Goal: Find specific page/section: Find specific page/section

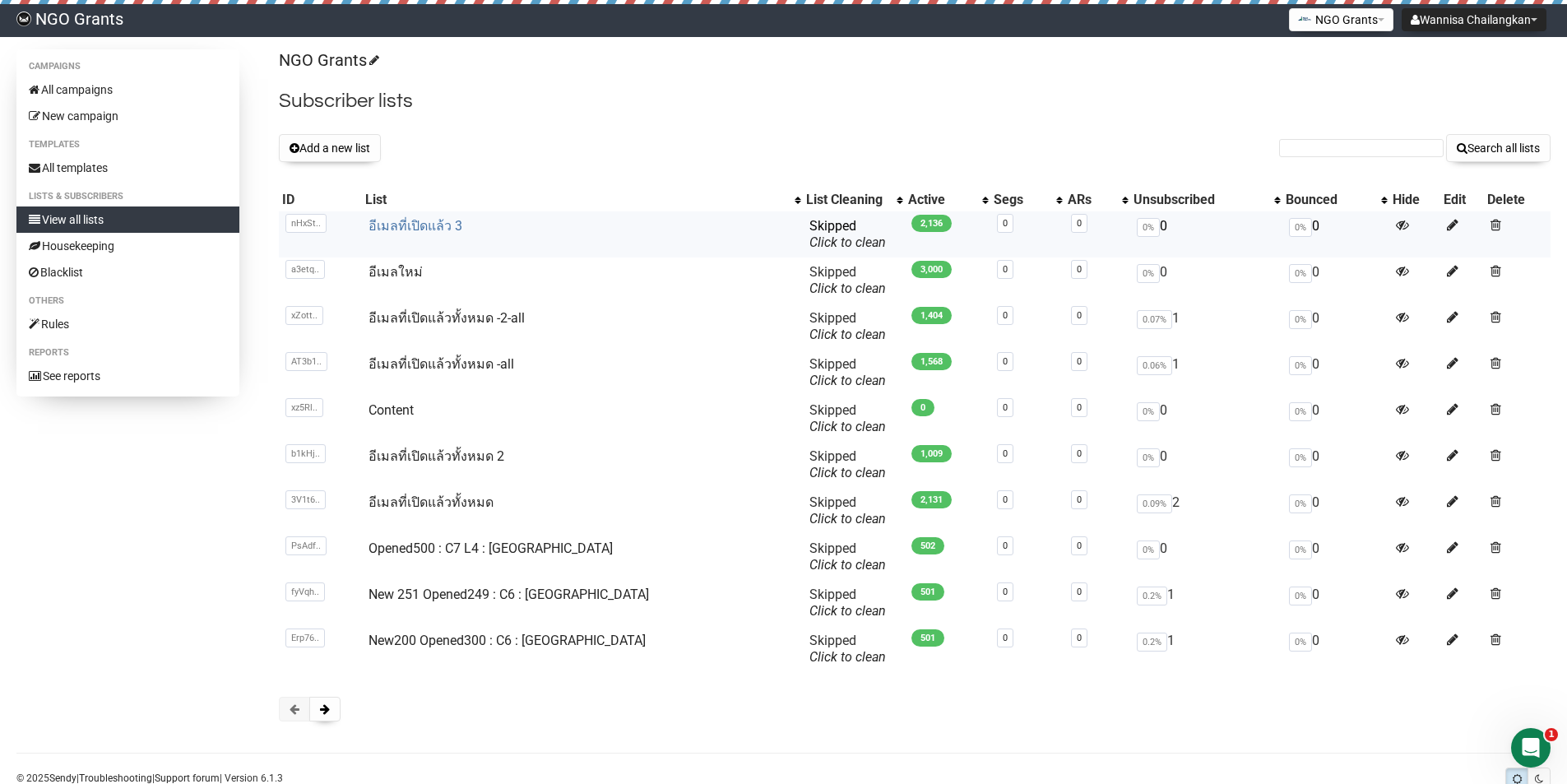
click at [461, 228] on link "อีเมลที่เปิดแล้ว 3" at bounding box center [415, 225] width 94 height 16
click at [410, 274] on link "อีเมลใหม่" at bounding box center [396, 271] width 54 height 16
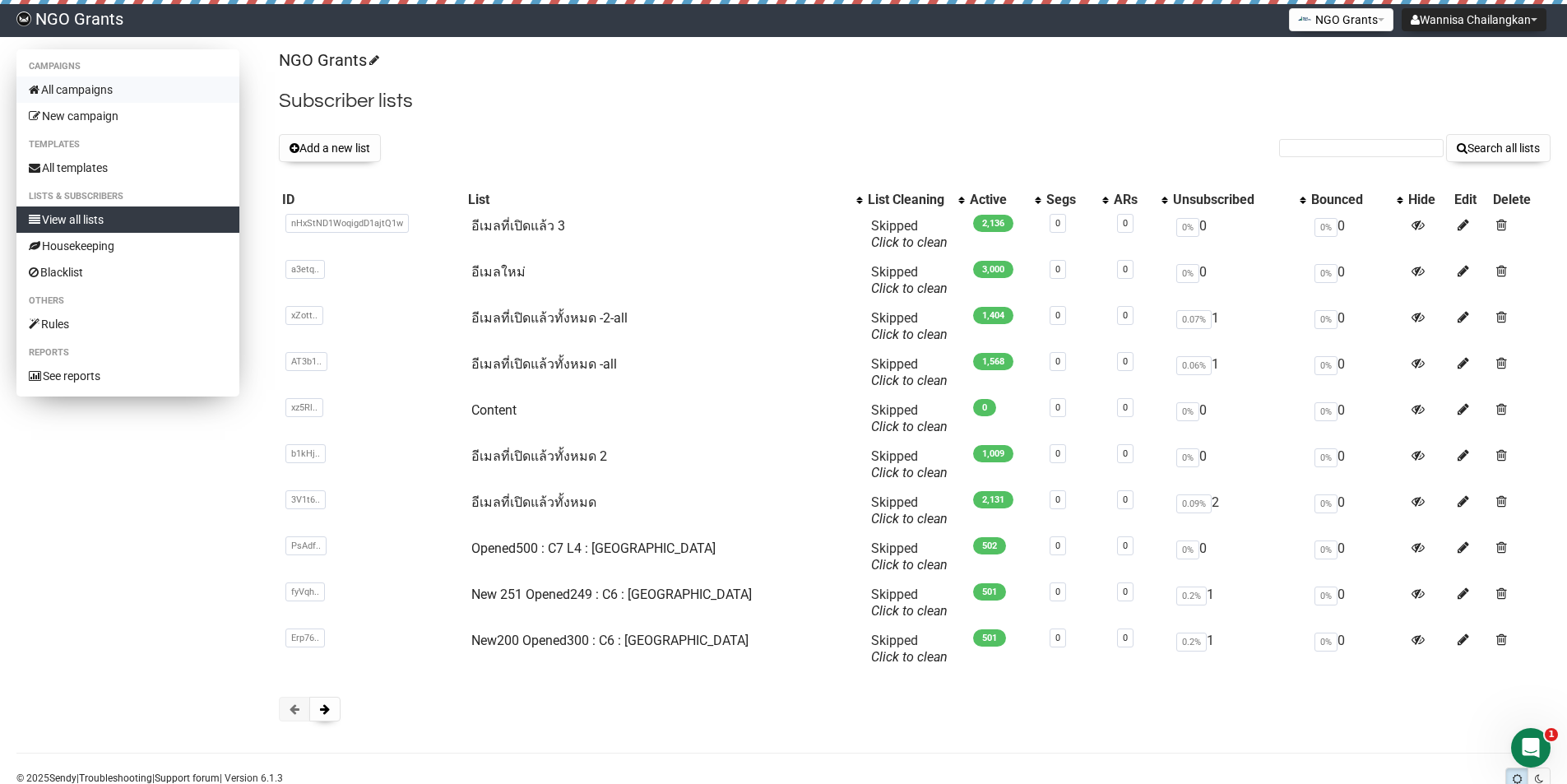
click at [144, 92] on link "All campaigns" at bounding box center [128, 90] width 223 height 26
click at [555, 502] on link "อีเมลที่เปิดแล้วทั้งหมด" at bounding box center [535, 502] width 125 height 16
